Goal: Communication & Community: Answer question/provide support

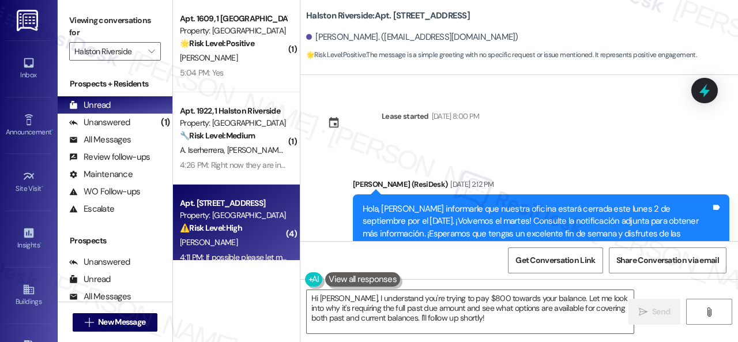
scroll to position [10004, 0]
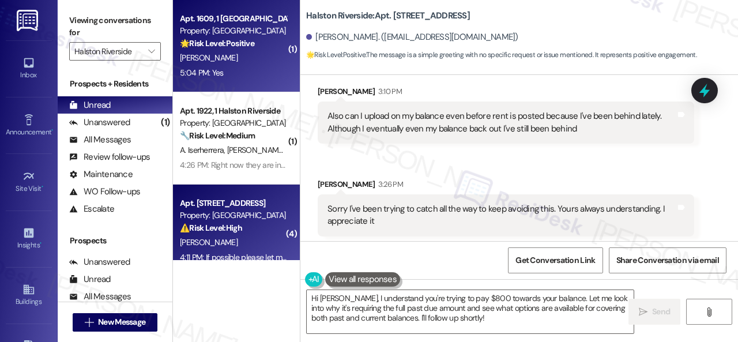
click at [234, 61] on div "[PERSON_NAME]" at bounding box center [233, 58] width 109 height 14
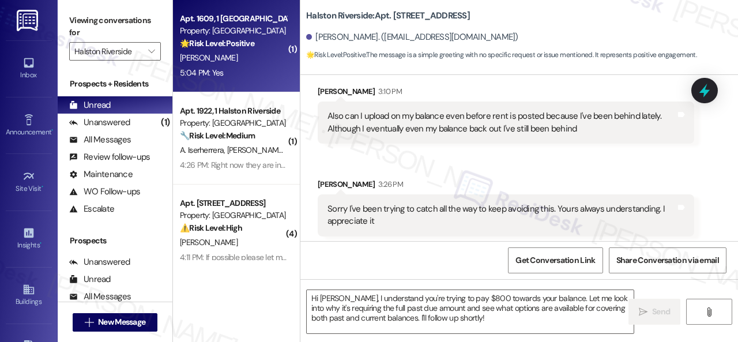
type textarea "Fetching suggested responses. Please feel free to read through the conversation…"
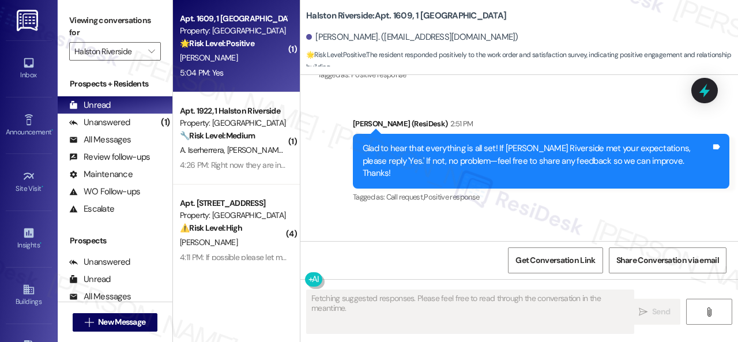
scroll to position [8724, 0]
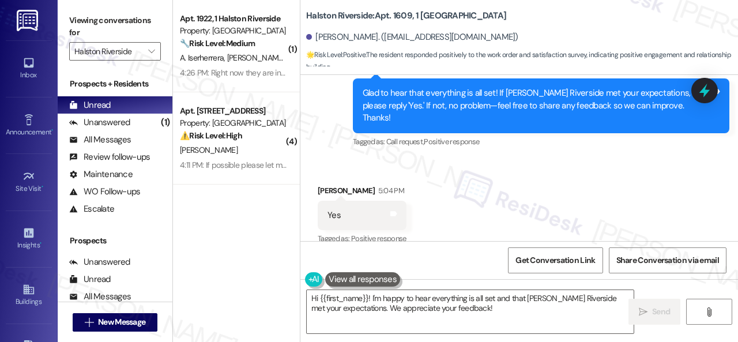
click at [363, 159] on div "Received via SMS [PERSON_NAME] 5:04 PM Yes Tags and notes Tagged as: Positive r…" at bounding box center [519, 207] width 438 height 97
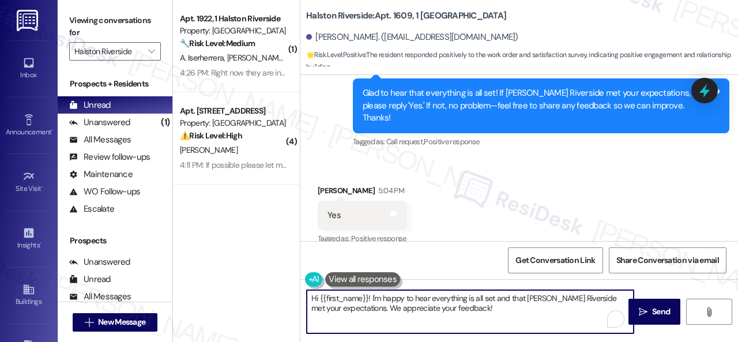
drag, startPoint x: 271, startPoint y: 270, endPoint x: 249, endPoint y: 268, distance: 22.0
click at [233, 268] on div "( 1 ) Apt. 1922, 1 [GEOGRAPHIC_DATA] Property: [GEOGRAPHIC_DATA] 🔧 Risk Level: …" at bounding box center [455, 171] width 565 height 342
paste textarea "I'm glad you are satisfied with your home. Have you written a review for us bef…"
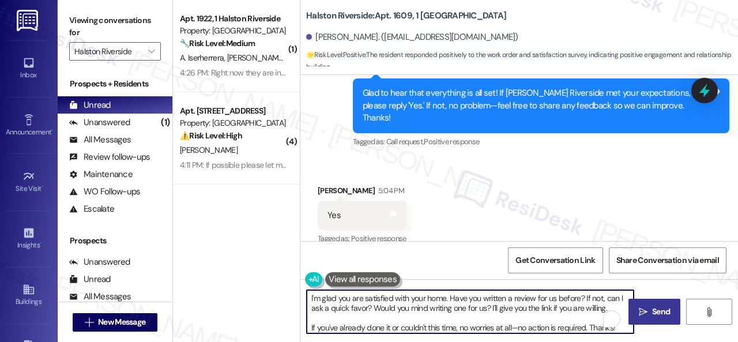
type textarea "I'm glad you are satisfied with your home. Have you written a review for us bef…"
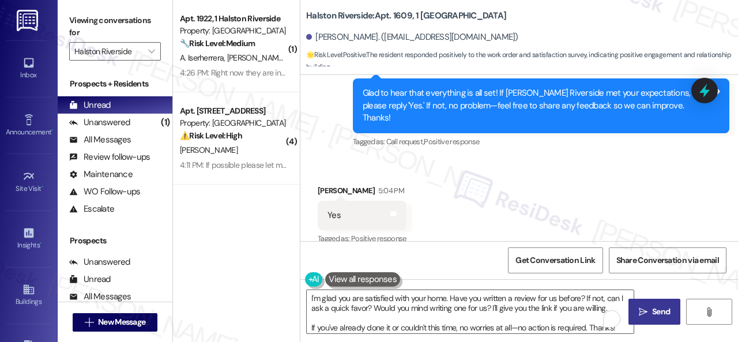
click at [667, 311] on span "Send" at bounding box center [661, 312] width 22 height 12
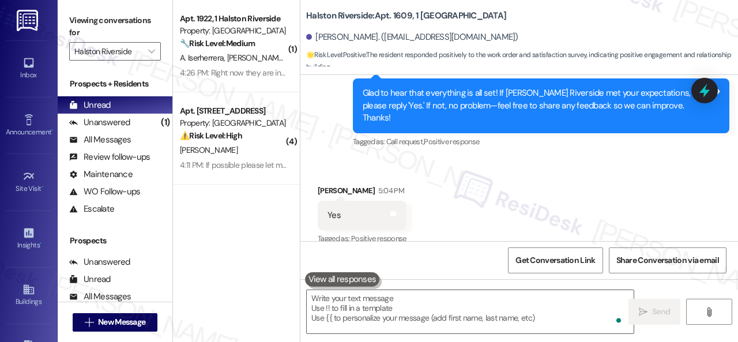
scroll to position [8723, 0]
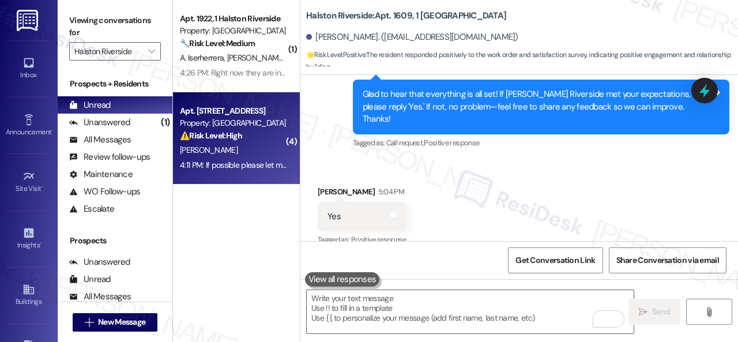
click at [253, 152] on div "[PERSON_NAME]" at bounding box center [233, 150] width 109 height 14
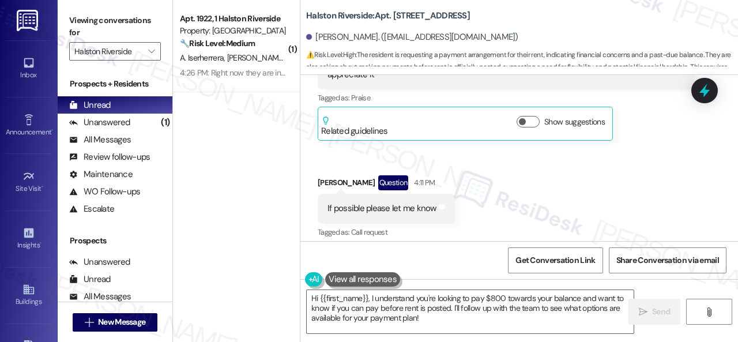
scroll to position [10240, 0]
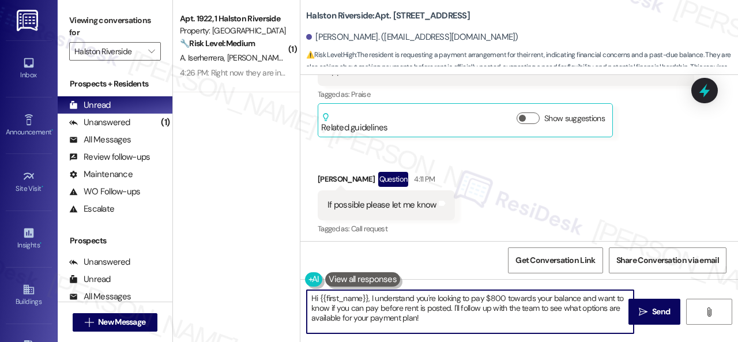
drag, startPoint x: 371, startPoint y: 299, endPoint x: 271, endPoint y: 295, distance: 100.4
click at [271, 295] on div "( 1 ) Apt. 1922, 1 [GEOGRAPHIC_DATA] Property: [GEOGRAPHIC_DATA] 🔧 Risk Level: …" at bounding box center [455, 171] width 565 height 342
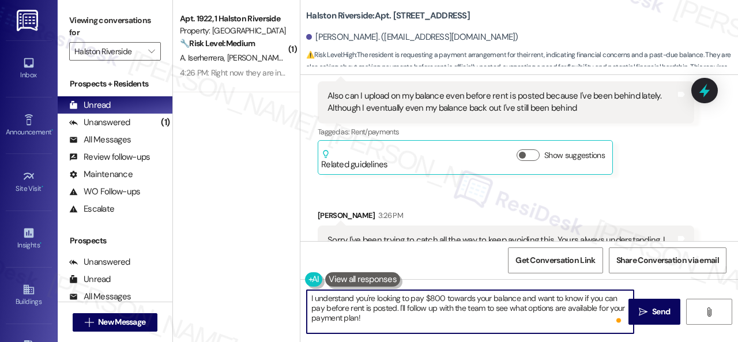
scroll to position [10182, 0]
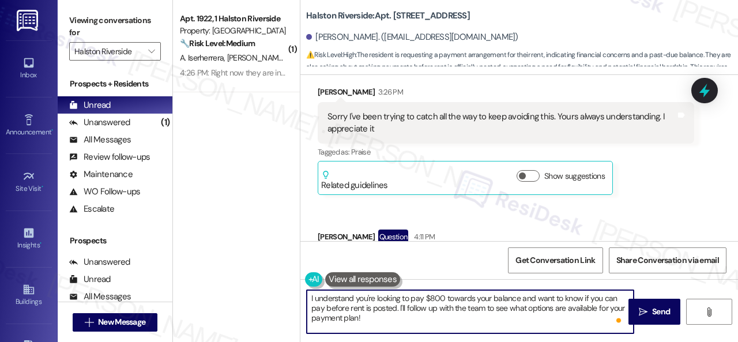
click at [403, 319] on textarea "I understand you're looking to pay $800 towards your balance and want to know i…" at bounding box center [470, 311] width 327 height 43
type textarea "I understand you're looking to pay $800 towards your balance and want to know i…"
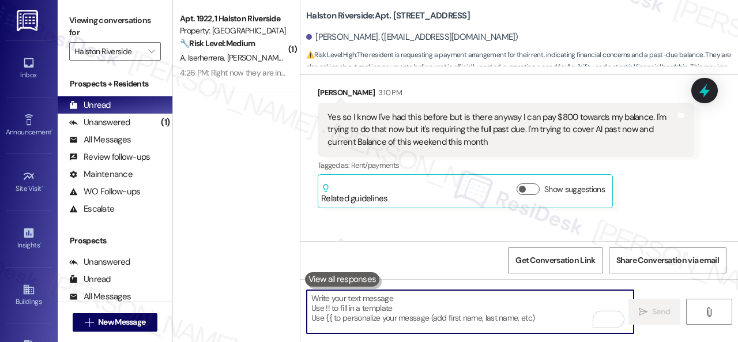
scroll to position [9893, 0]
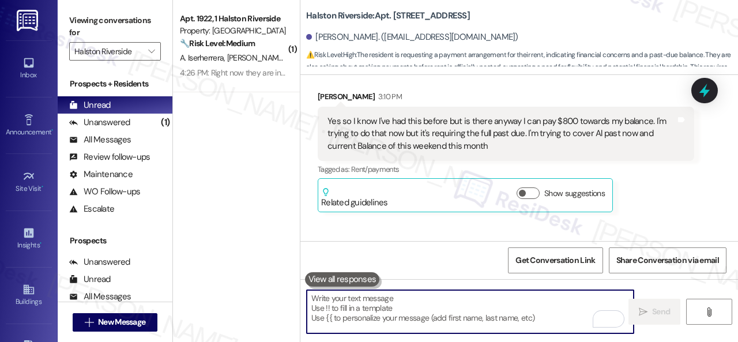
click at [648, 202] on div "[PERSON_NAME] 3:10 PM Yes so I know I've had this before but is there anyway I …" at bounding box center [506, 152] width 377 height 122
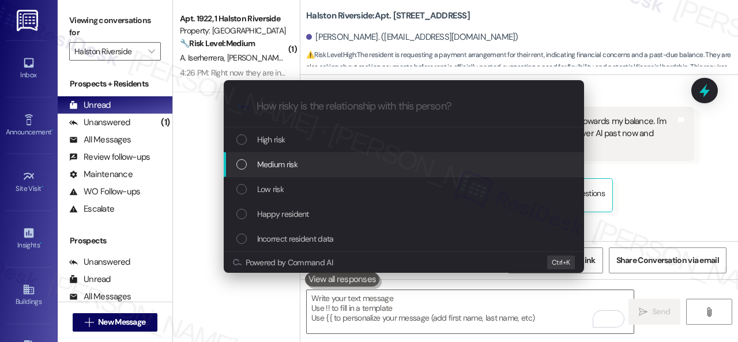
click at [268, 164] on span "Medium risk" at bounding box center [277, 164] width 40 height 13
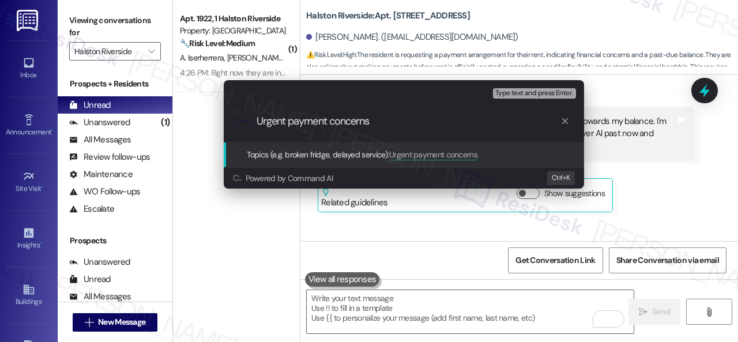
type input "Urgent payment concerns."
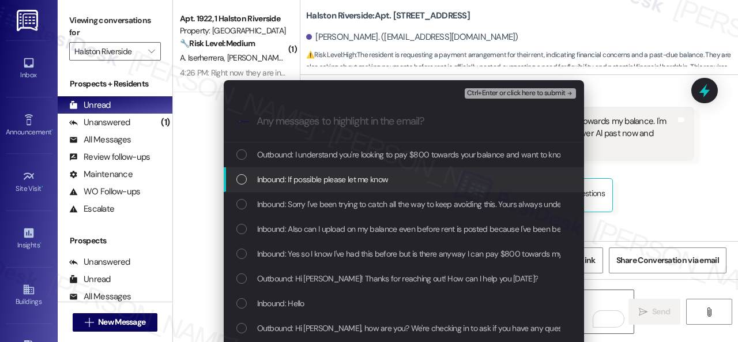
click at [280, 185] on span "Inbound: If possible please let me know" at bounding box center [323, 179] width 132 height 13
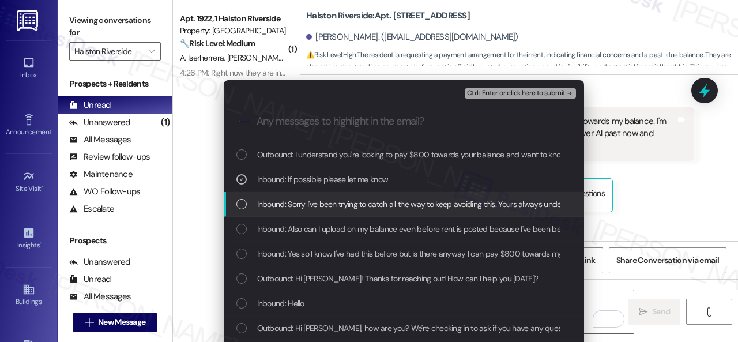
click at [283, 206] on span "Inbound: Sorry I've been trying to catch all the way to keep avoiding this. You…" at bounding box center [449, 204] width 385 height 13
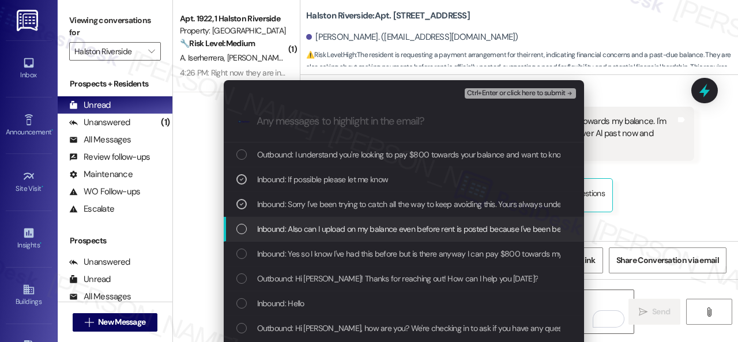
click at [283, 231] on span "Inbound: Also can I upload on my balance even before rent is posted because I'v…" at bounding box center [542, 229] width 570 height 13
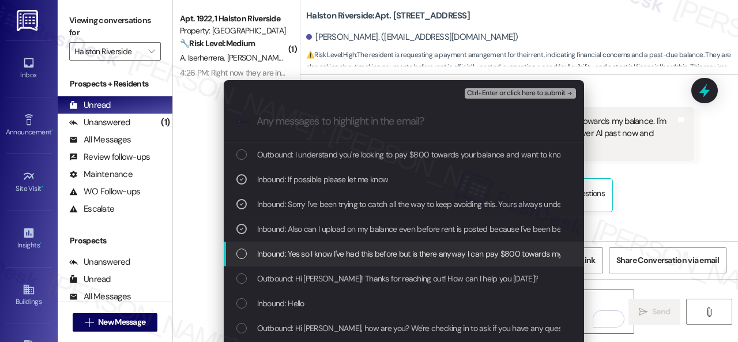
click at [289, 251] on span "Inbound: Yes so I know I've had this before but is there anyway I can pay $800 …" at bounding box center [654, 253] width 794 height 13
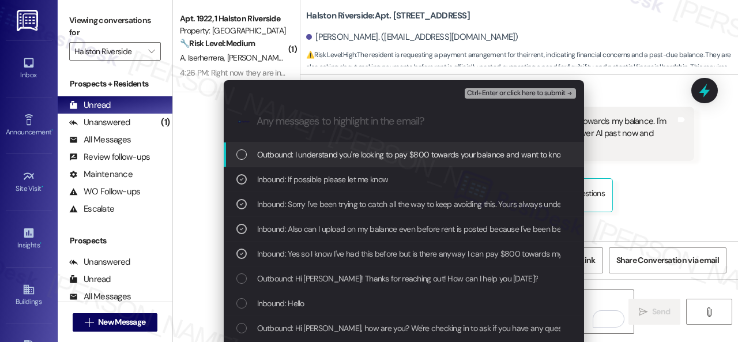
click at [487, 89] on span "Ctrl+Enter or click here to submit" at bounding box center [516, 93] width 99 height 8
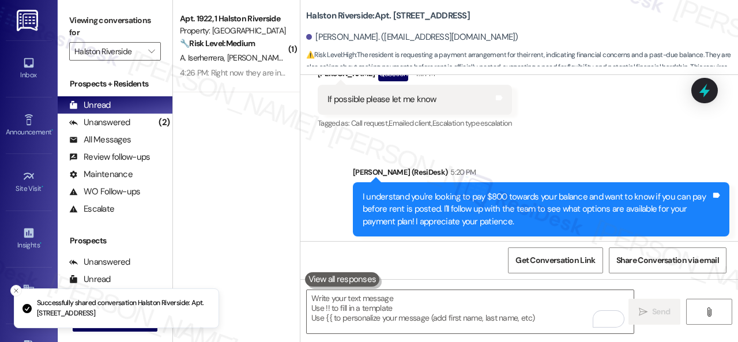
scroll to position [10239, 0]
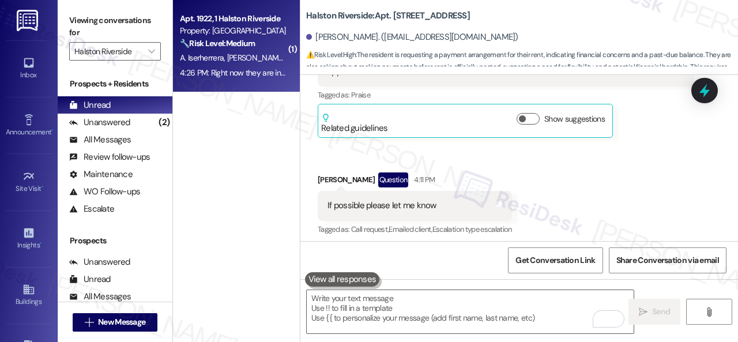
click at [241, 44] on strong "🔧 Risk Level: Medium" at bounding box center [217, 43] width 75 height 10
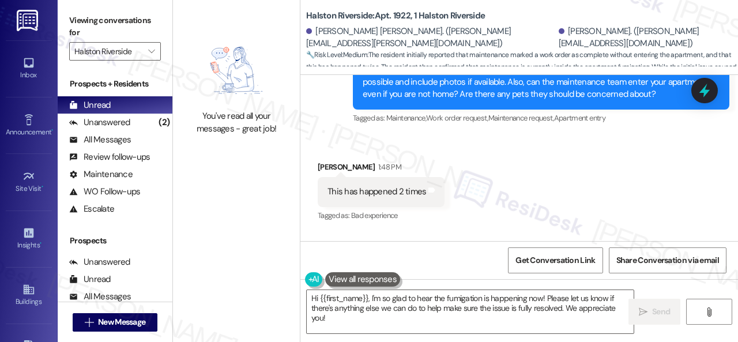
scroll to position [3462, 0]
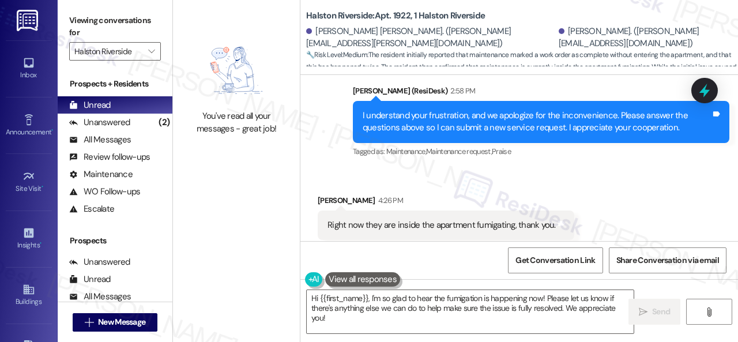
drag, startPoint x: 346, startPoint y: 321, endPoint x: 235, endPoint y: 245, distance: 134.4
click at [263, 267] on div "You've read all your messages - great job! Halston Riverside: Apt. 1922, 1 [GEO…" at bounding box center [455, 171] width 565 height 342
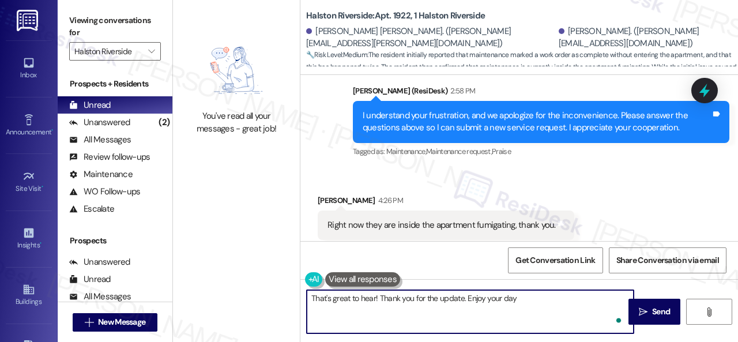
type textarea "That's great to hear! Thank you for the update. Enjoy your day!"
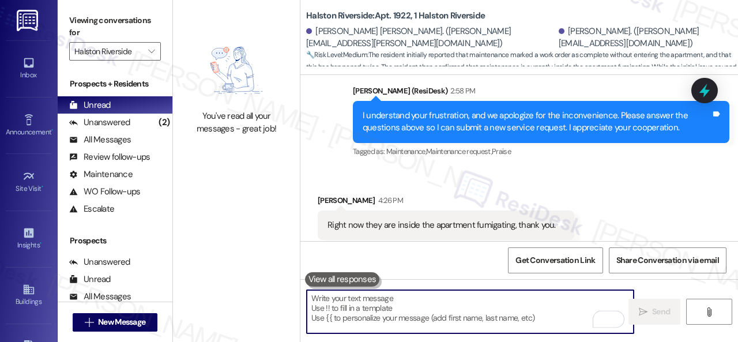
scroll to position [3461, 0]
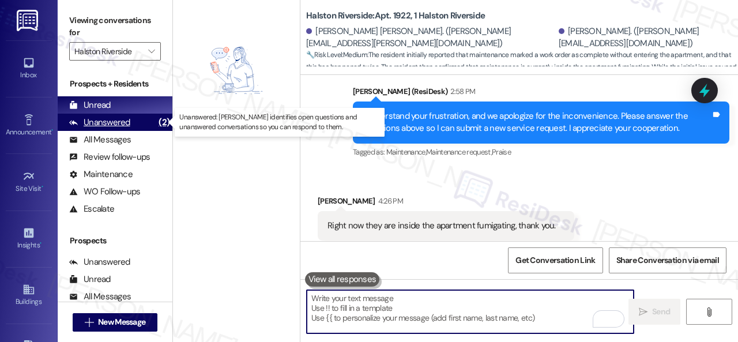
click at [97, 122] on div "Unanswered" at bounding box center [99, 123] width 61 height 12
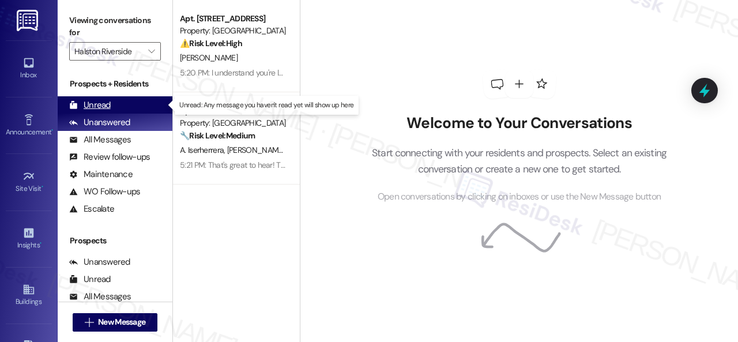
click at [102, 106] on div "Unread" at bounding box center [90, 105] width 42 height 12
